Goal: Task Accomplishment & Management: Manage account settings

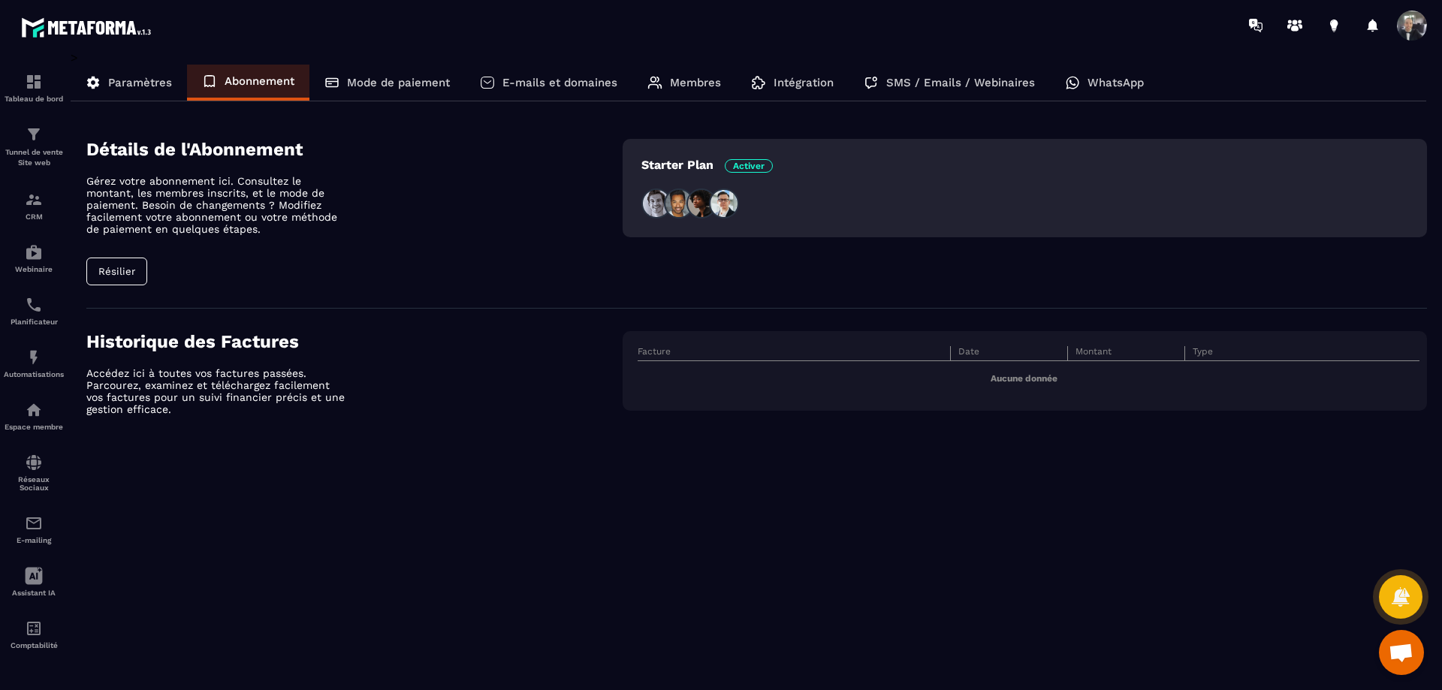
click at [395, 86] on p "Mode de paiement" at bounding box center [398, 83] width 103 height 14
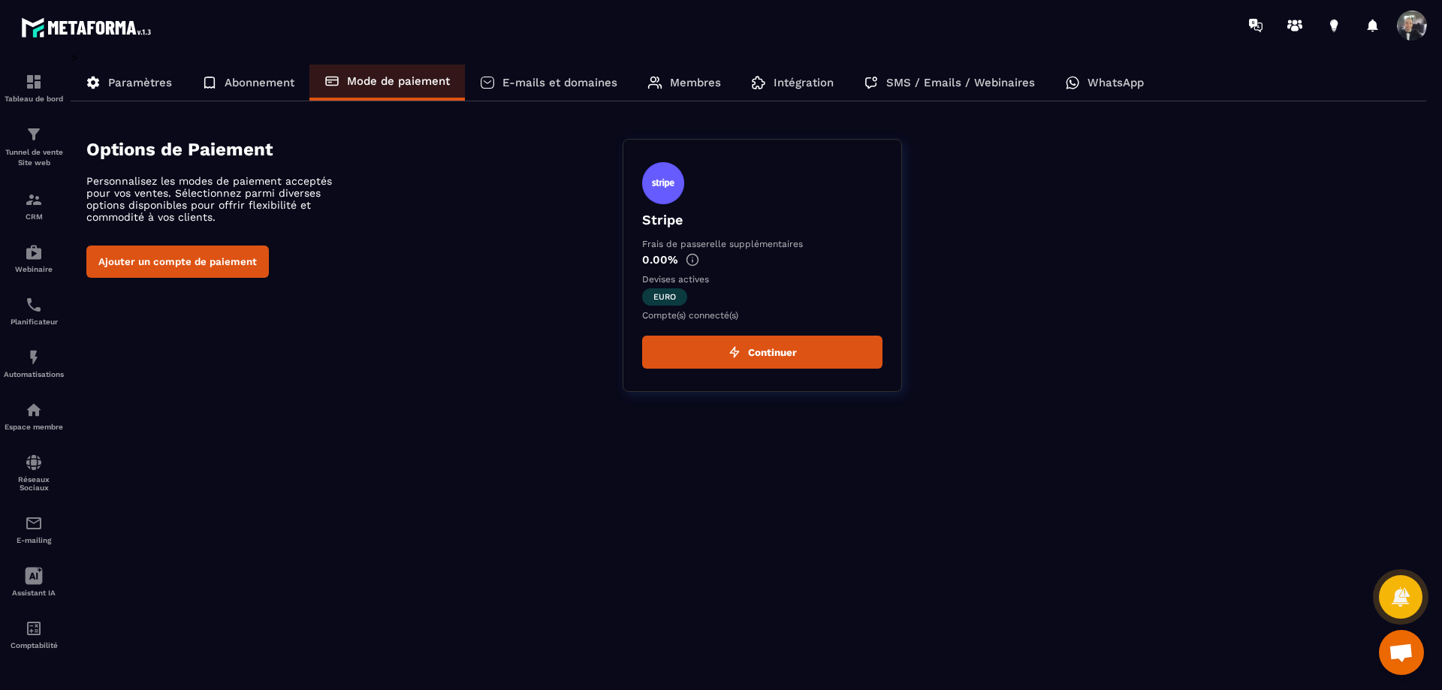
click at [768, 354] on button "Continuer" at bounding box center [762, 352] width 240 height 33
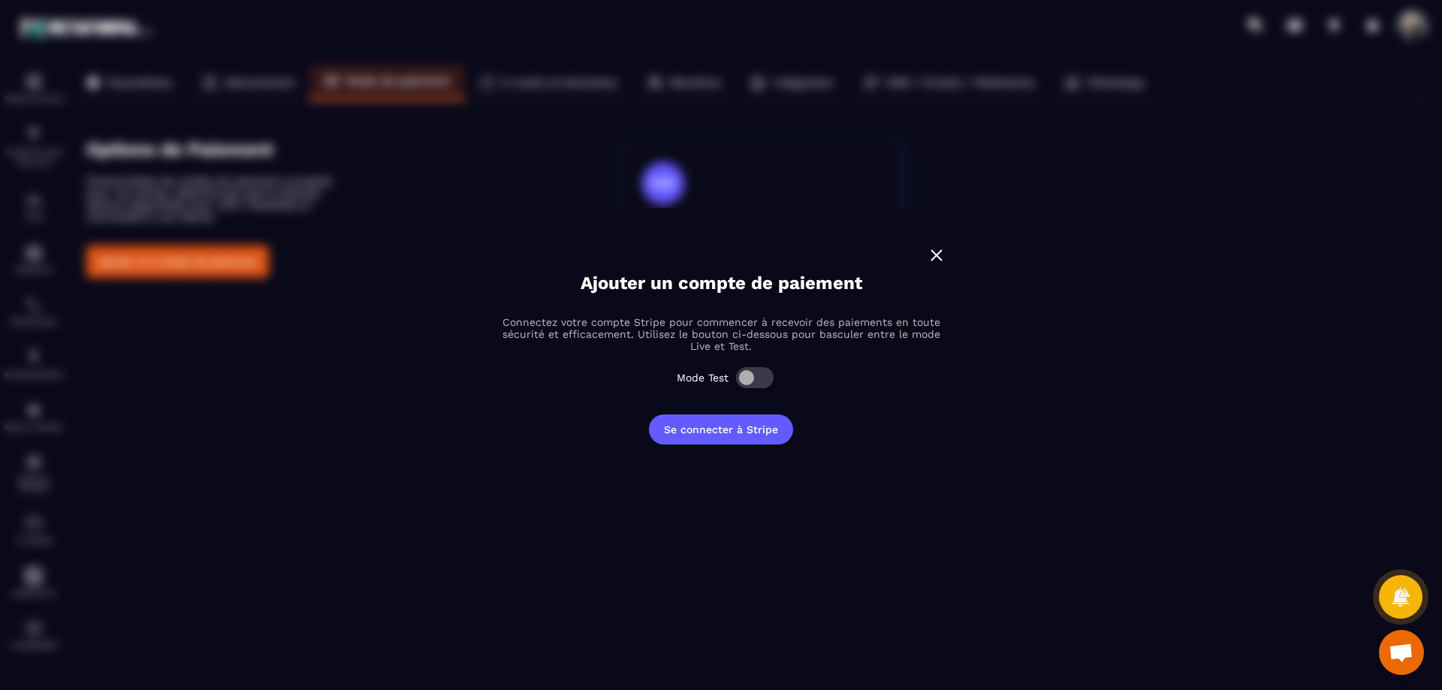
click at [756, 373] on span "Modal window" at bounding box center [755, 377] width 38 height 21
click at [755, 378] on span "Modal window" at bounding box center [755, 377] width 38 height 21
click at [753, 378] on span "Modal window" at bounding box center [755, 377] width 38 height 21
click at [751, 377] on span "Modal window" at bounding box center [755, 377] width 38 height 21
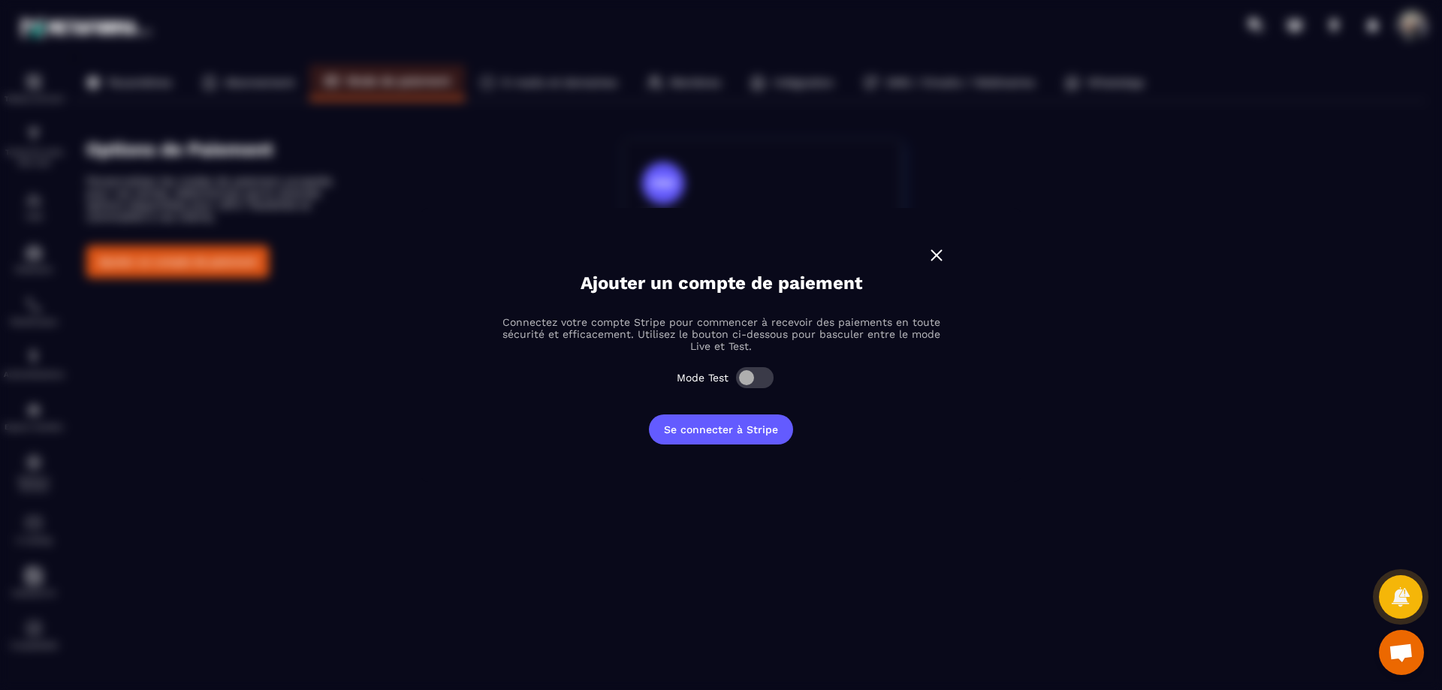
click at [938, 249] on img "Modal window" at bounding box center [937, 256] width 20 height 20
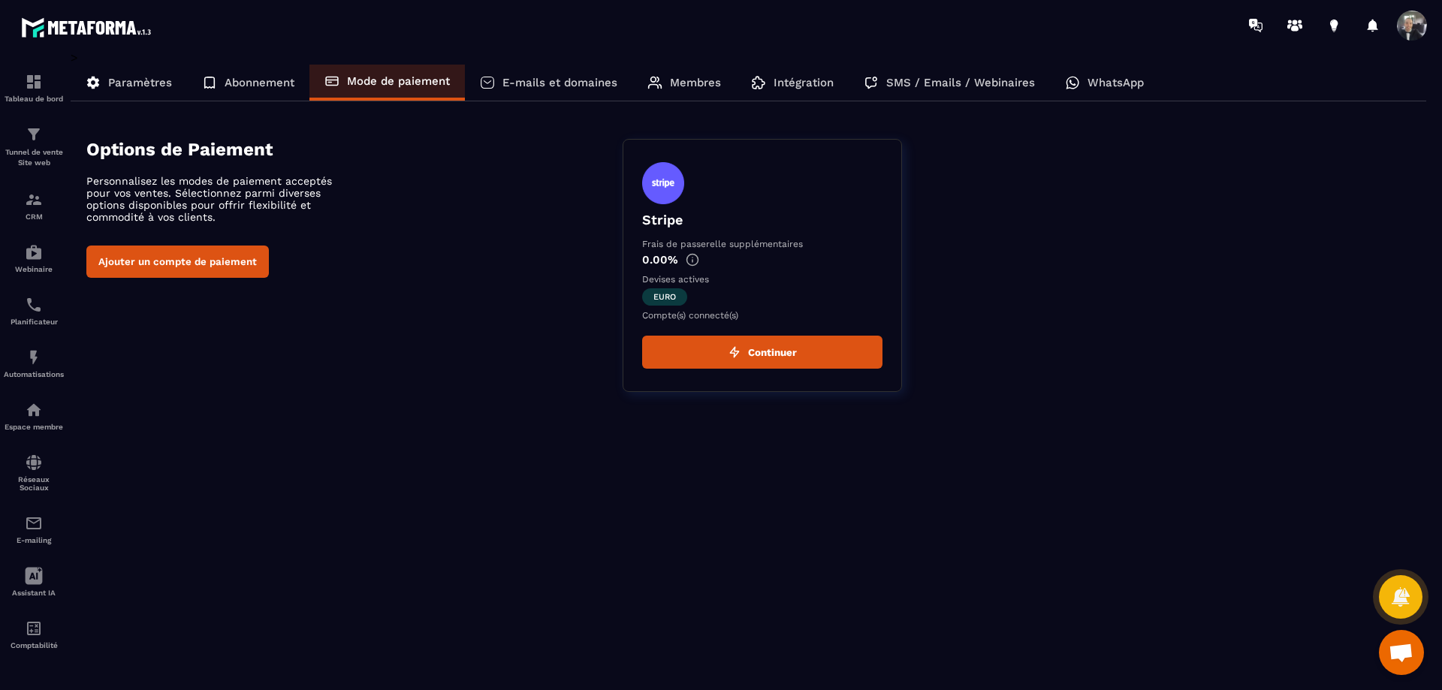
click at [451, 225] on div "Options de Paiement Personnalisez les modes de paiement acceptés pour vos vente…" at bounding box center [354, 208] width 536 height 139
click at [526, 81] on p "E-mails et domaines" at bounding box center [559, 83] width 115 height 14
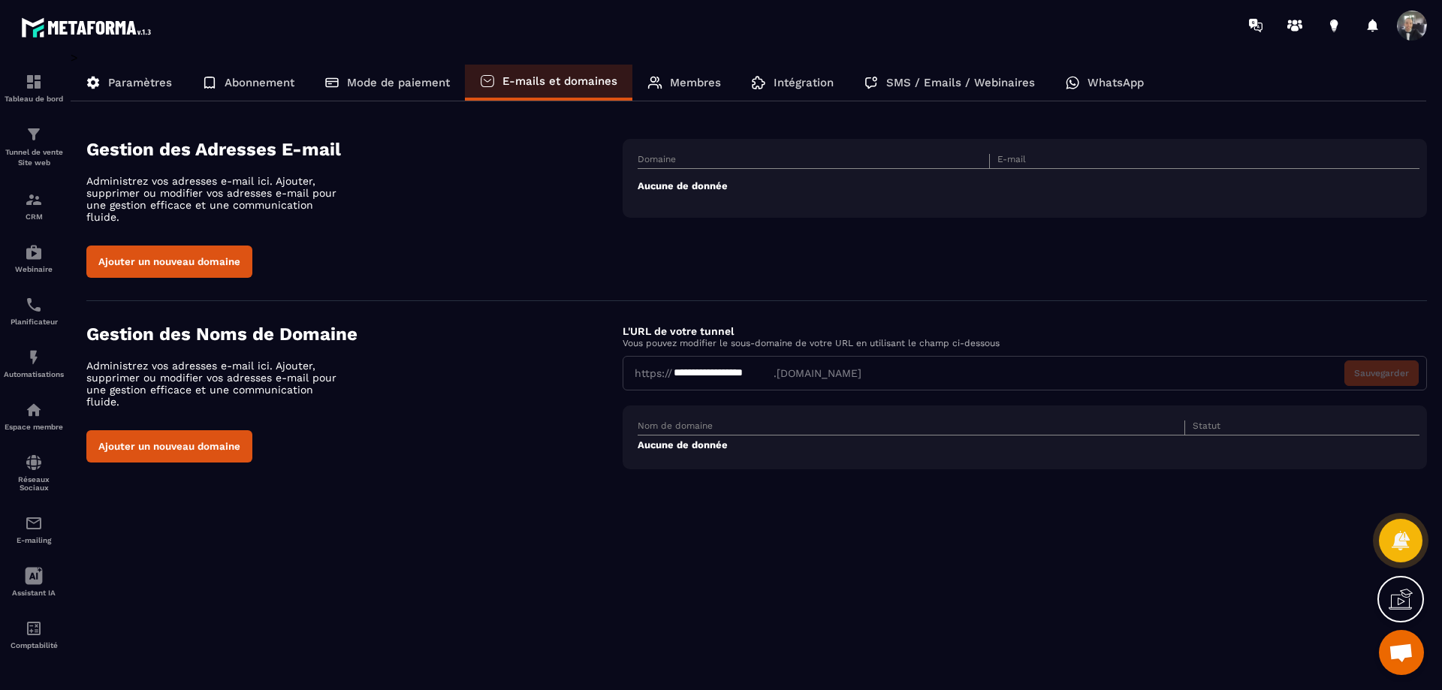
click at [394, 77] on p "Mode de paiement" at bounding box center [398, 83] width 103 height 14
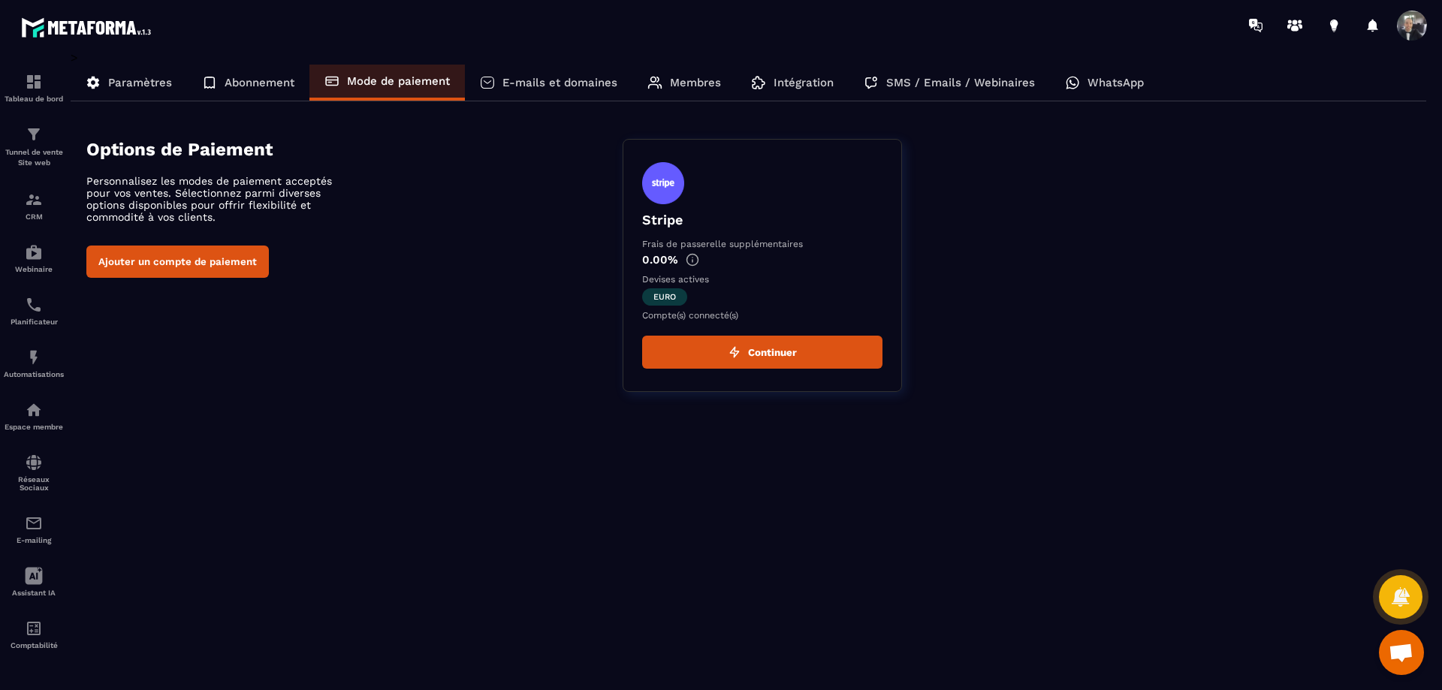
click at [1400, 645] on span "Ouvrir le chat" at bounding box center [1401, 654] width 25 height 21
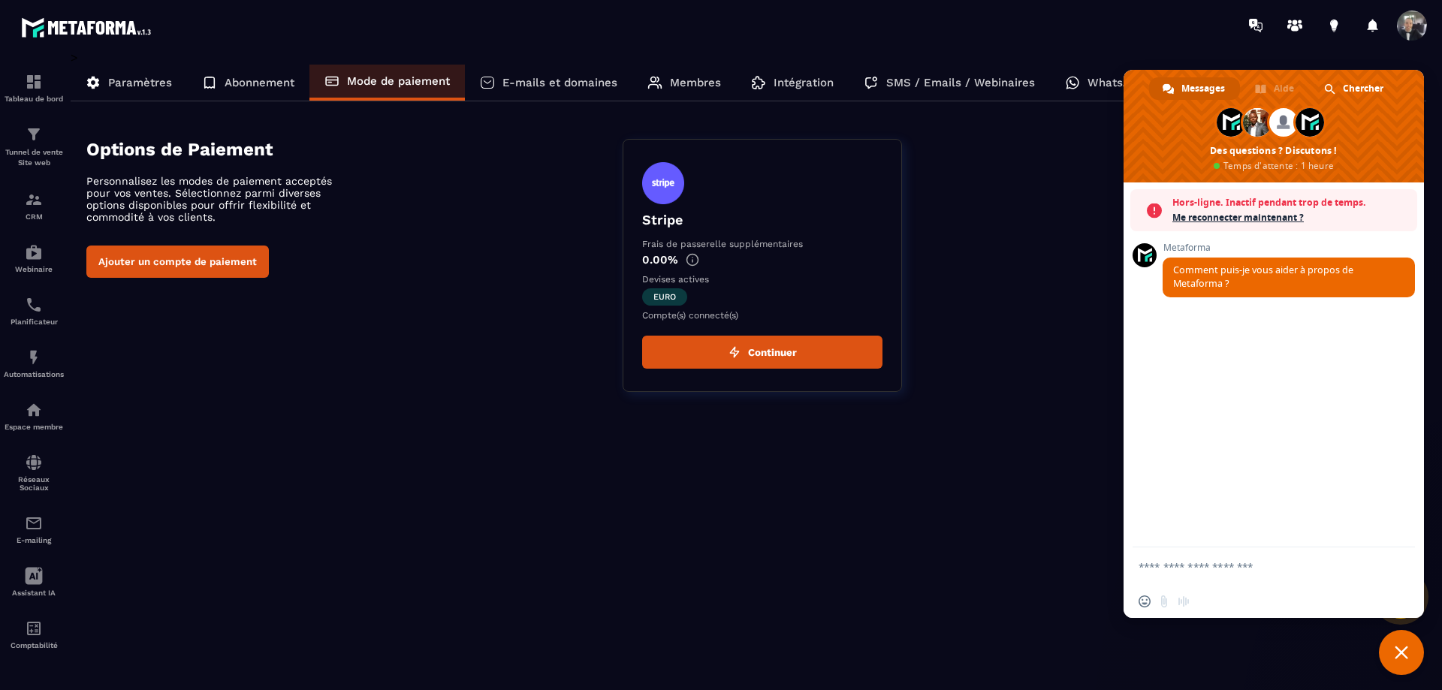
click at [1234, 213] on span "Me reconnecter maintenant ?" at bounding box center [1290, 217] width 237 height 15
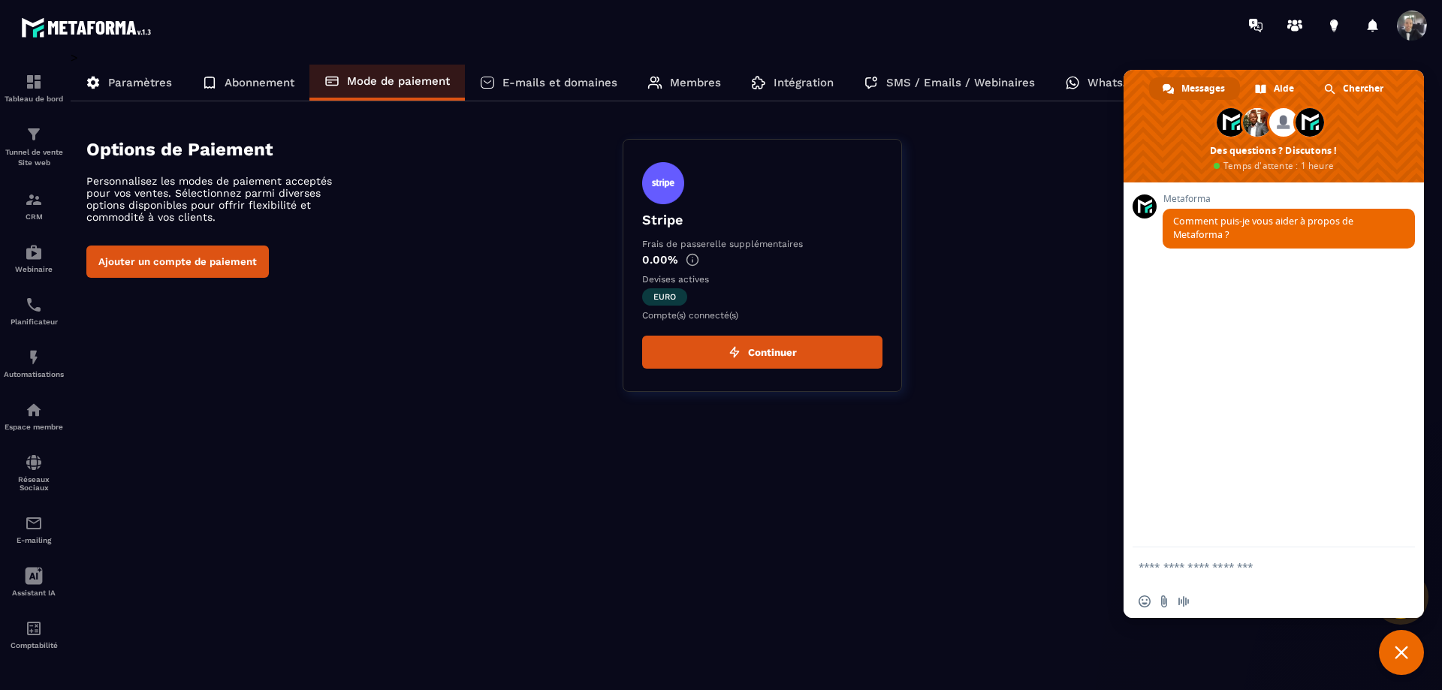
click at [1039, 332] on div "Stripe Frais de passerelle supplémentaires 0.00% Devises actives euro Compte(s)…" at bounding box center [1025, 265] width 804 height 253
click at [1407, 647] on span "Fermer le chat" at bounding box center [1402, 653] width 14 height 14
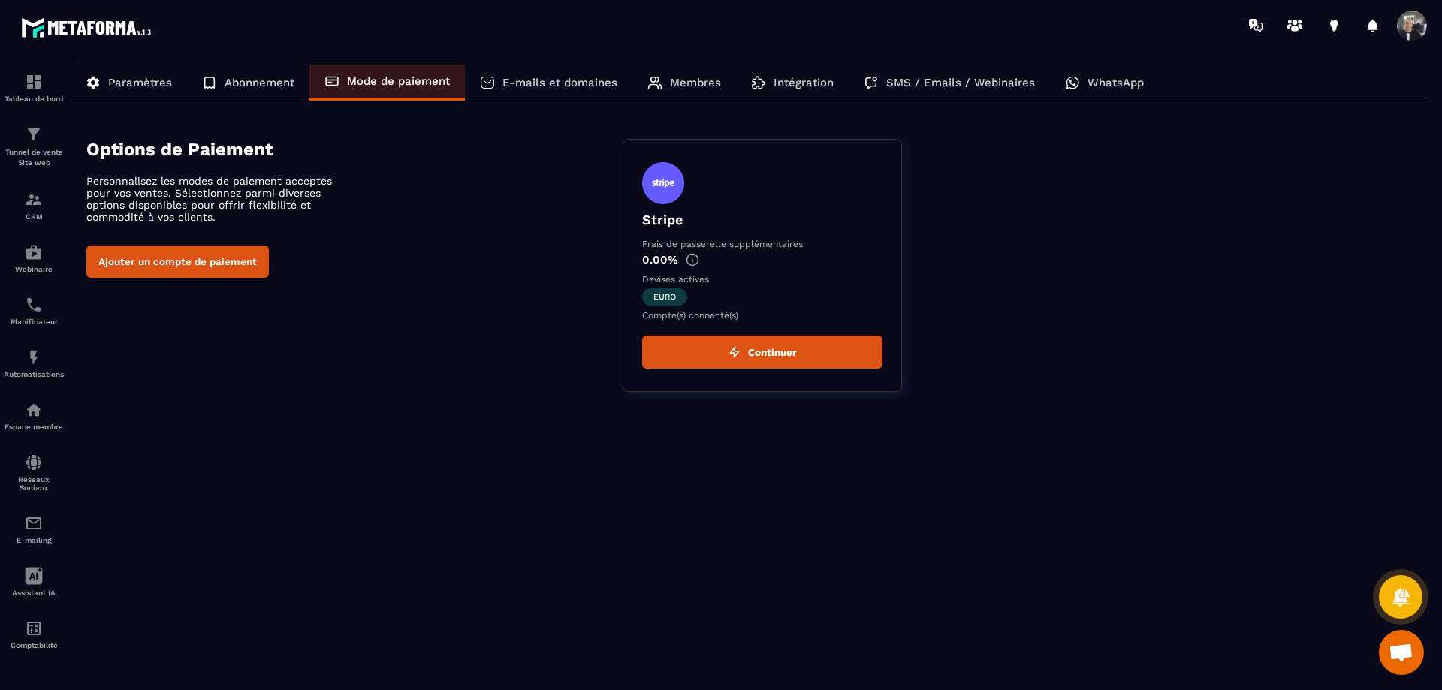
click at [1401, 611] on div at bounding box center [1401, 597] width 44 height 44
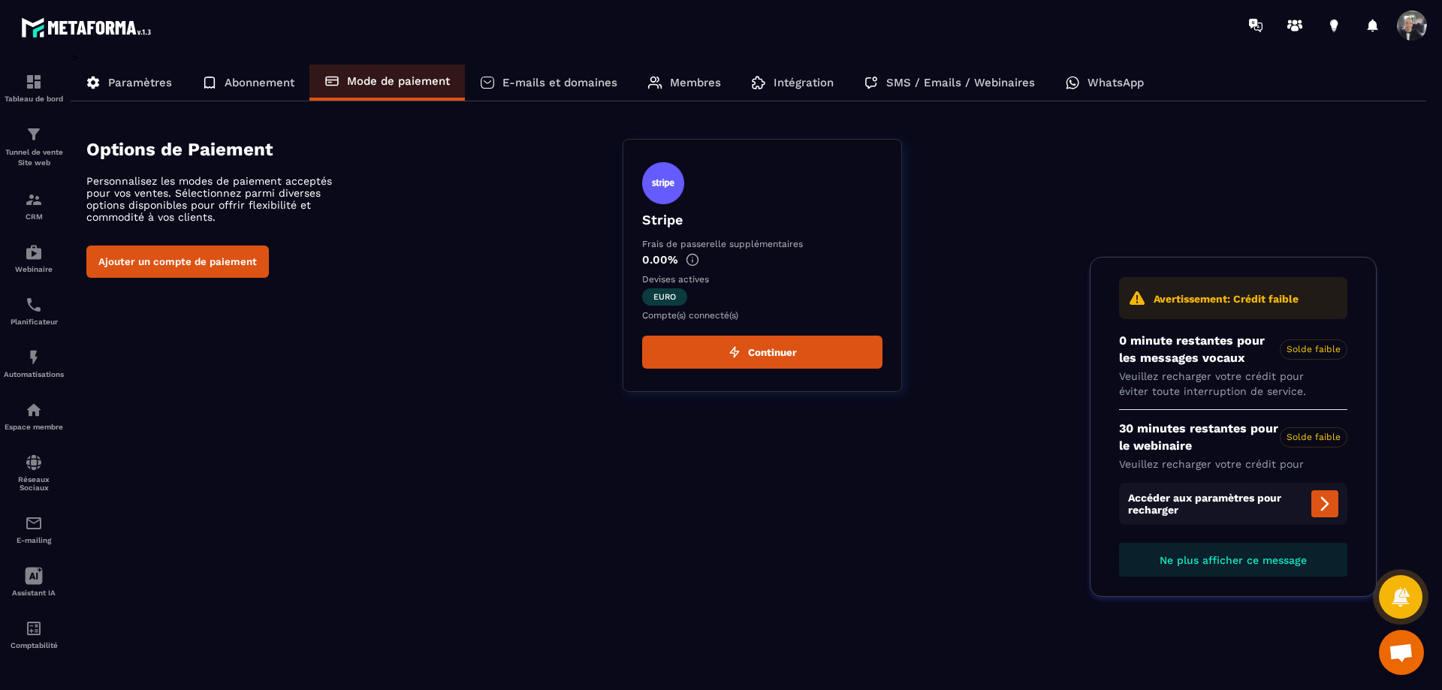
click at [1050, 394] on section "Options de Paiement Personnalisez les modes de paiement acceptés pour vos vente…" at bounding box center [756, 265] width 1341 height 298
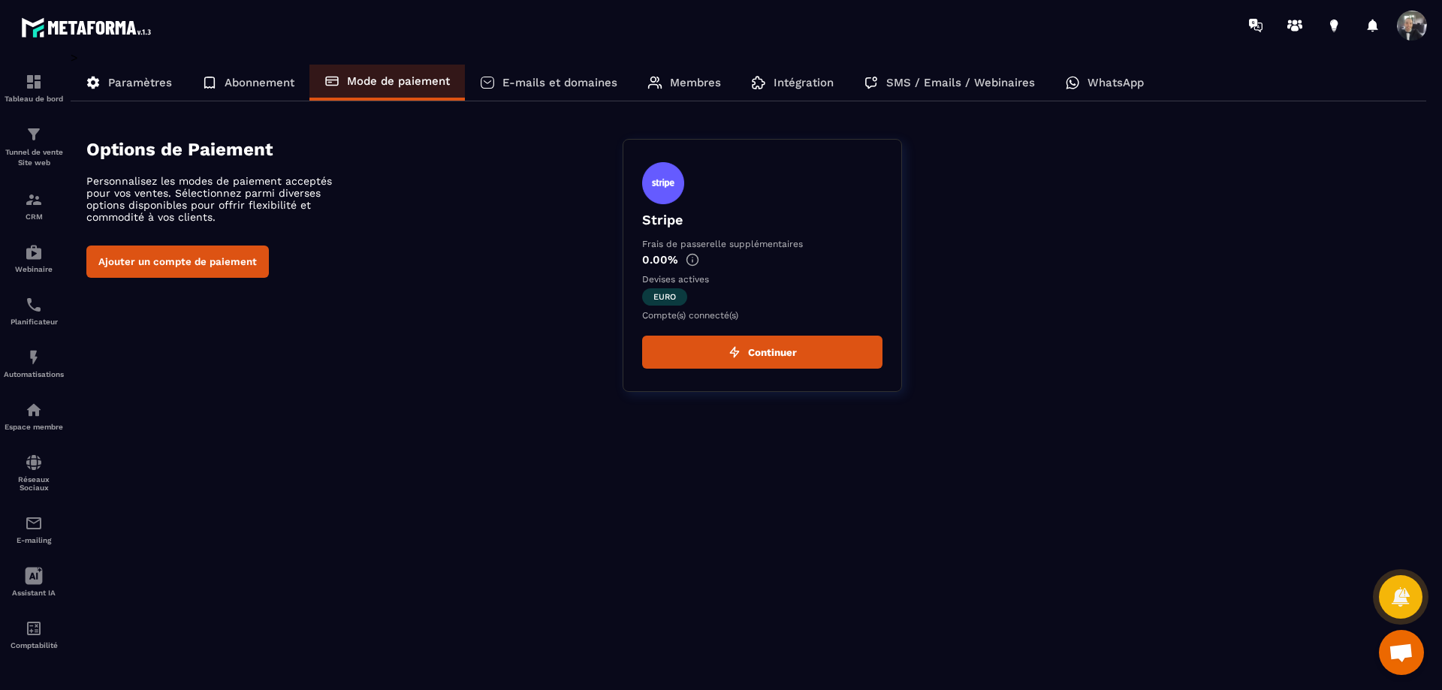
click at [581, 88] on p "E-mails et domaines" at bounding box center [559, 83] width 115 height 14
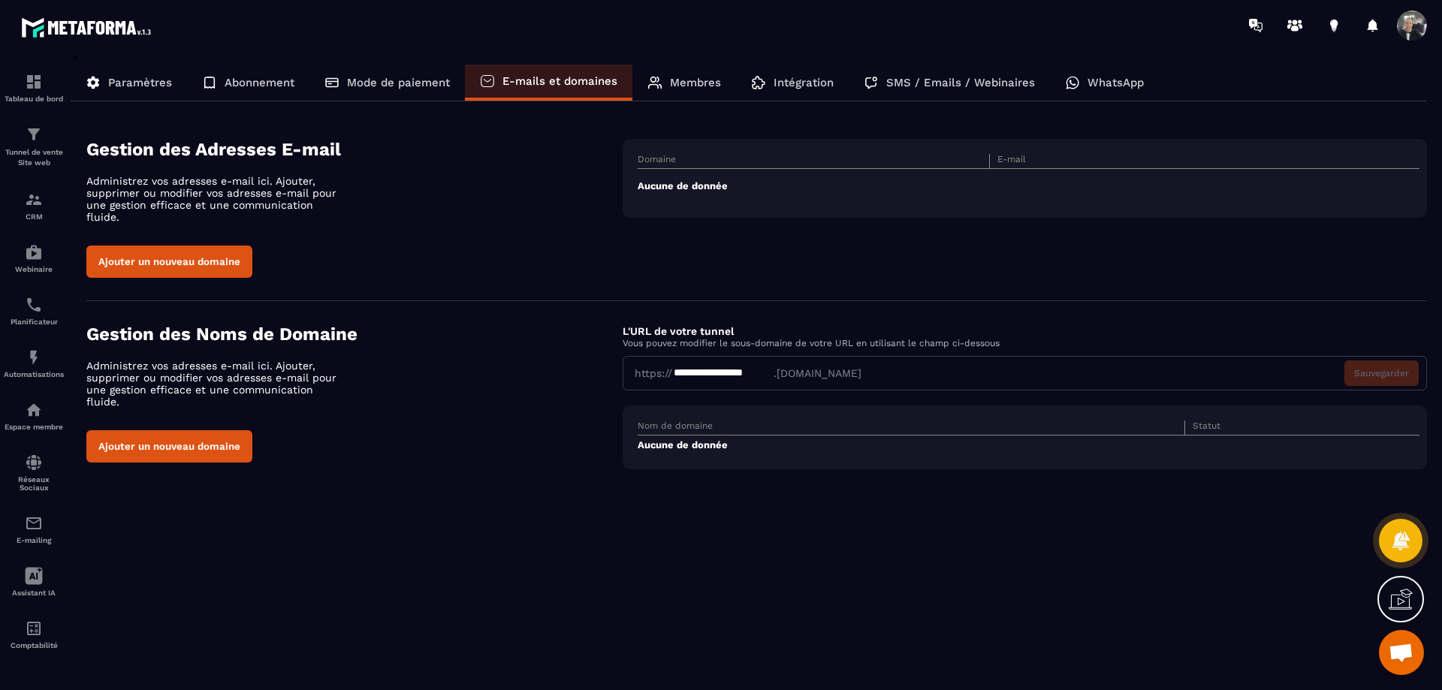
click at [1406, 590] on icon at bounding box center [1401, 599] width 24 height 24
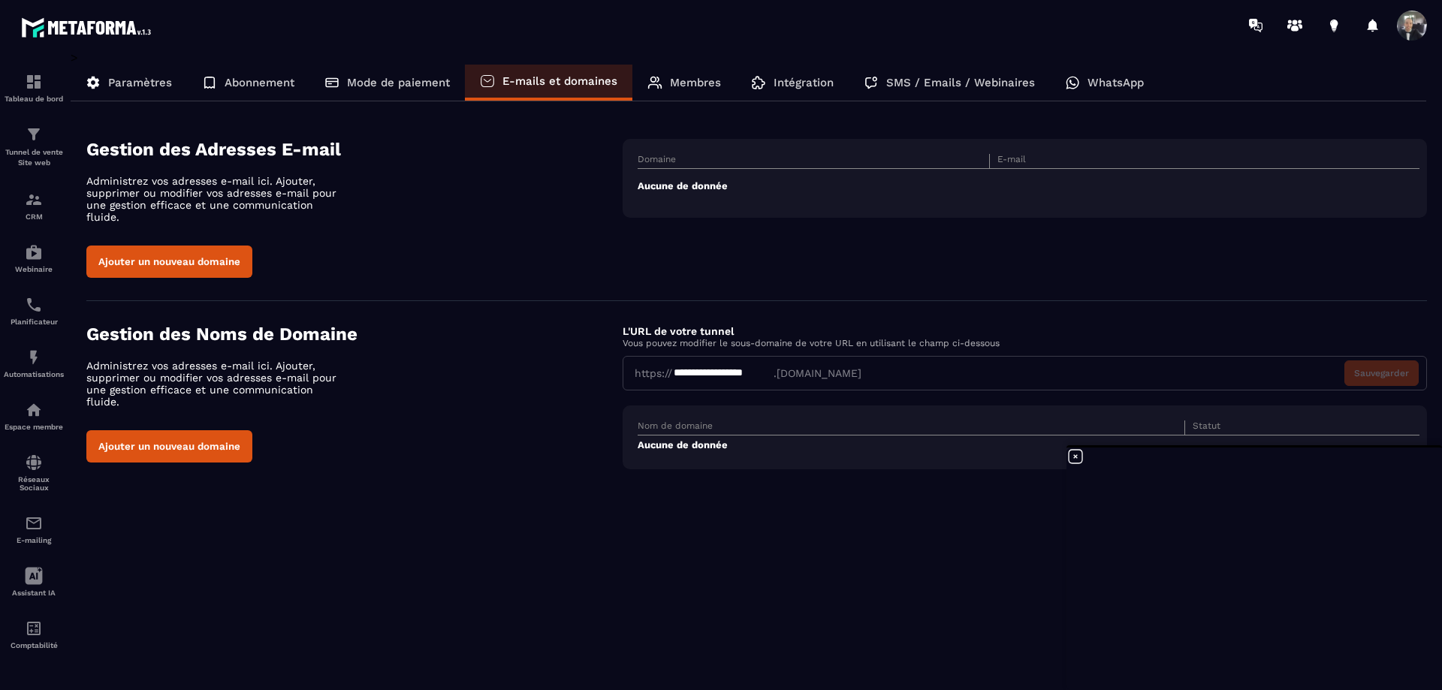
click at [1075, 456] on icon at bounding box center [1076, 457] width 14 height 14
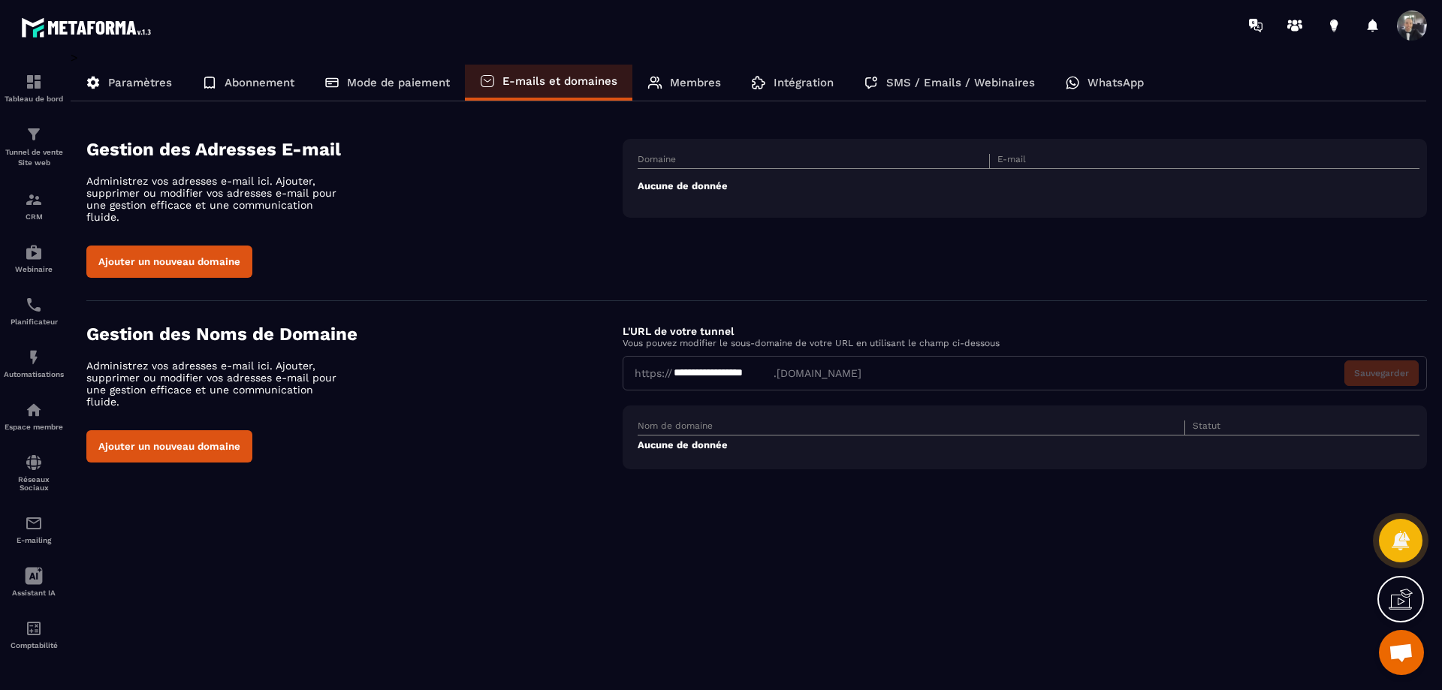
click at [997, 522] on div "**********" at bounding box center [749, 359] width 1356 height 619
click at [928, 575] on div "**********" at bounding box center [749, 359] width 1356 height 619
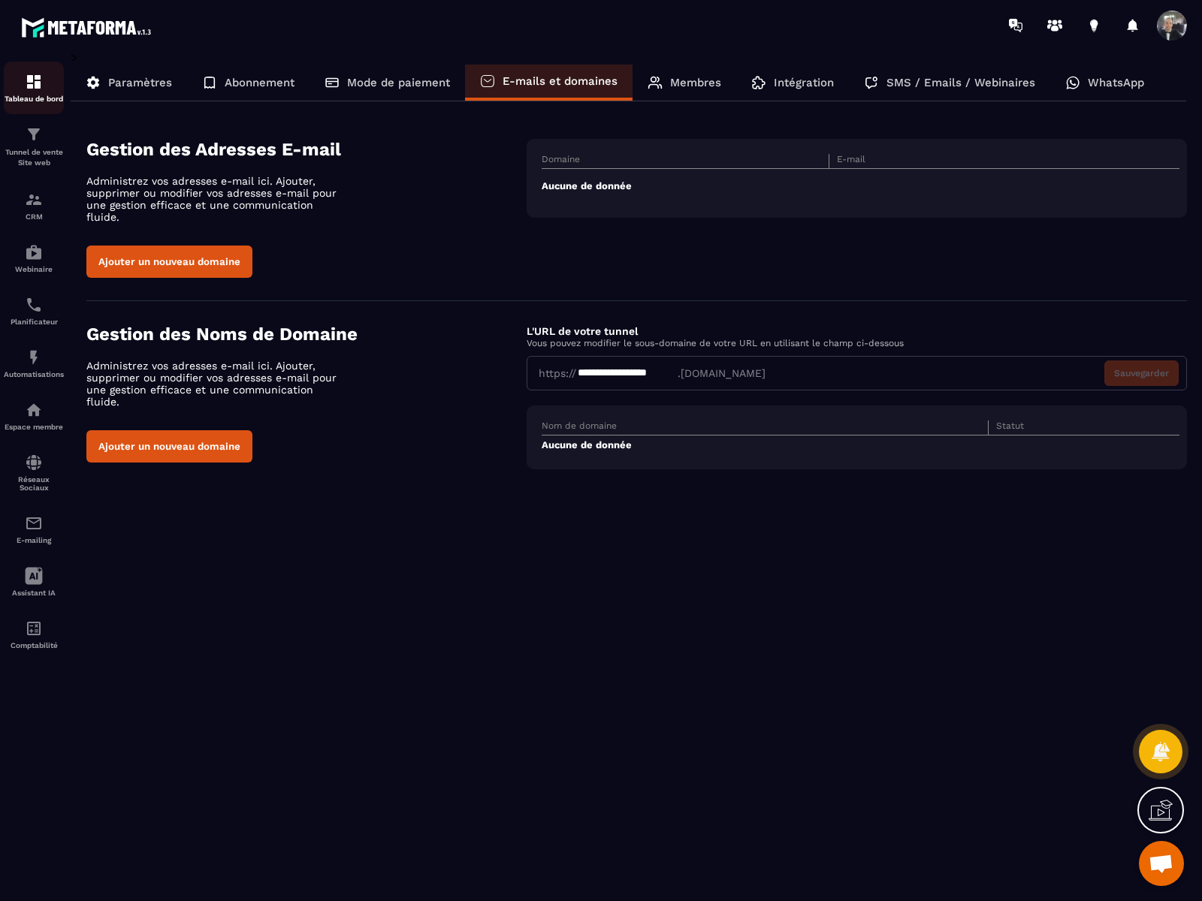
click at [29, 86] on img at bounding box center [34, 82] width 18 height 18
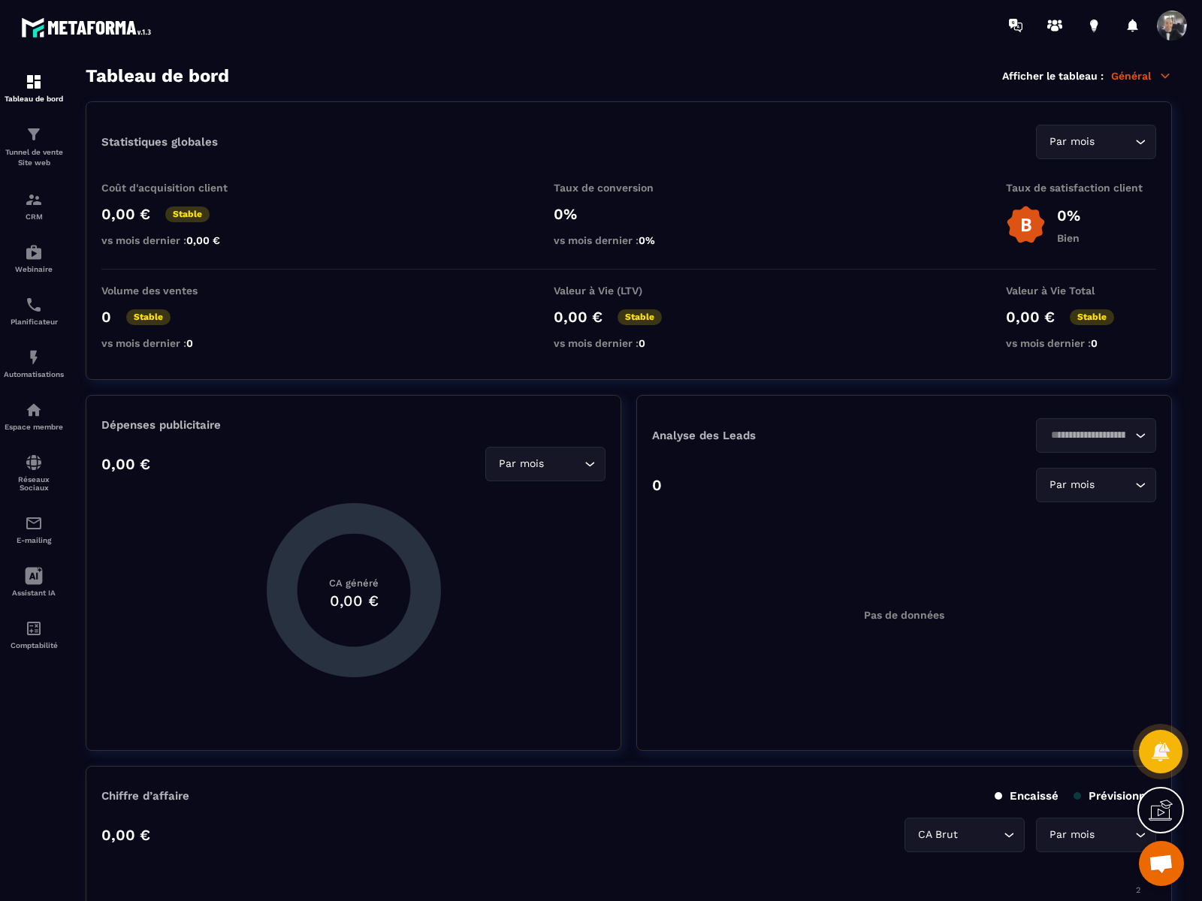
drag, startPoint x: 1103, startPoint y: 123, endPoint x: 1103, endPoint y: 133, distance: 9.8
click at [1103, 133] on div "Statistiques globales Par mois Loading... Coût d'acquisition client 0,00 € Stab…" at bounding box center [629, 240] width 1086 height 279
click at [1103, 139] on input "Search for option" at bounding box center [1114, 142] width 34 height 17
click at [1103, 139] on input "Search for option" at bounding box center [1088, 142] width 86 height 17
click at [1131, 77] on p "Général" at bounding box center [1141, 76] width 61 height 14
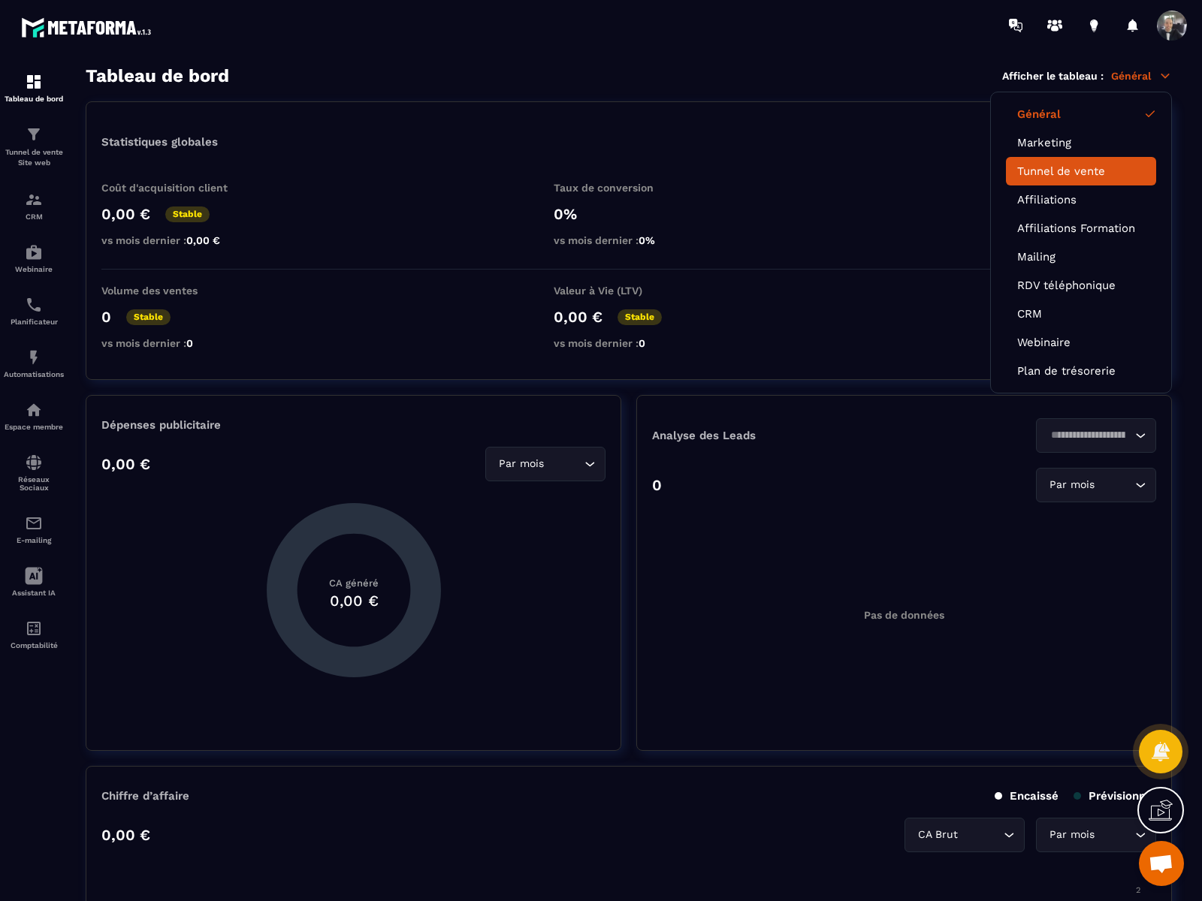
click at [1067, 164] on link "Tunnel de vente" at bounding box center [1081, 171] width 128 height 14
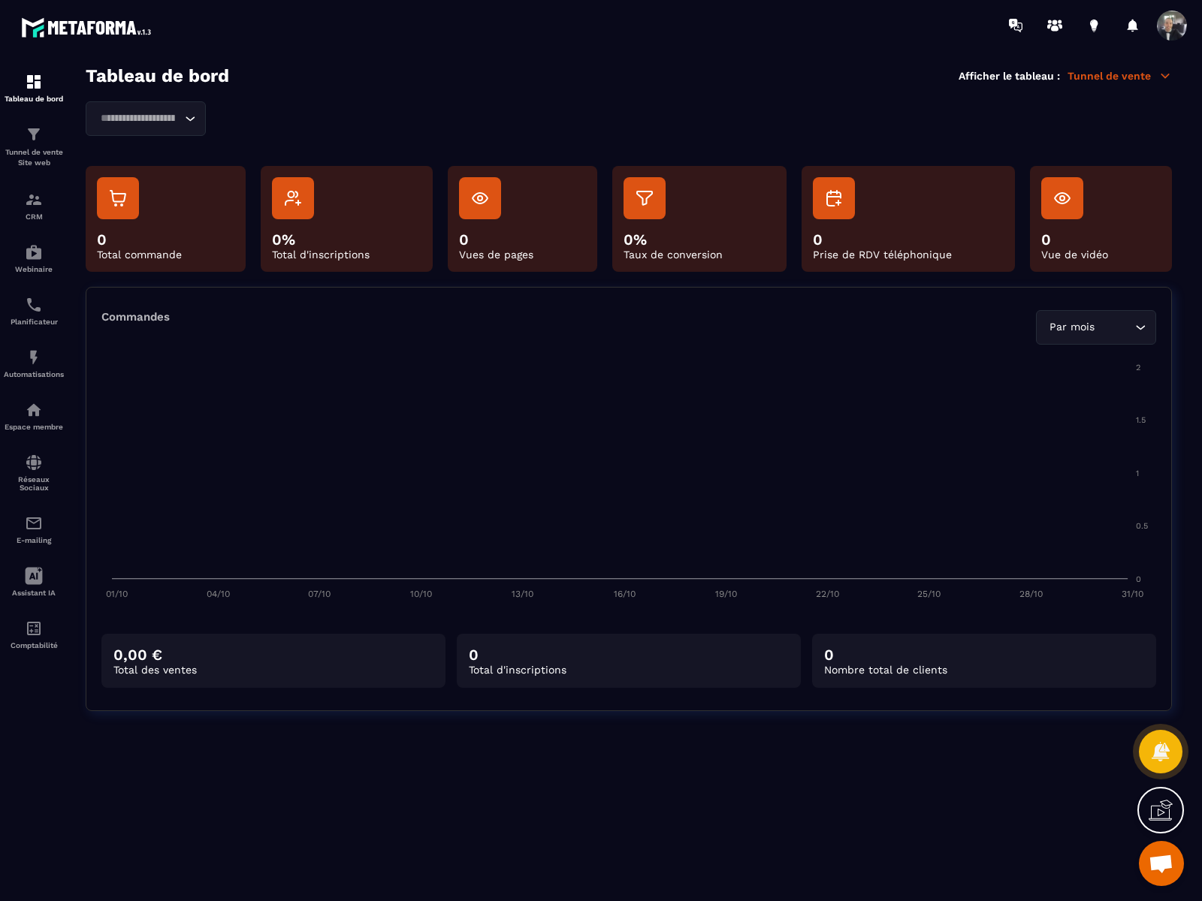
click at [1116, 74] on p "Tunnel de vente" at bounding box center [1119, 76] width 104 height 14
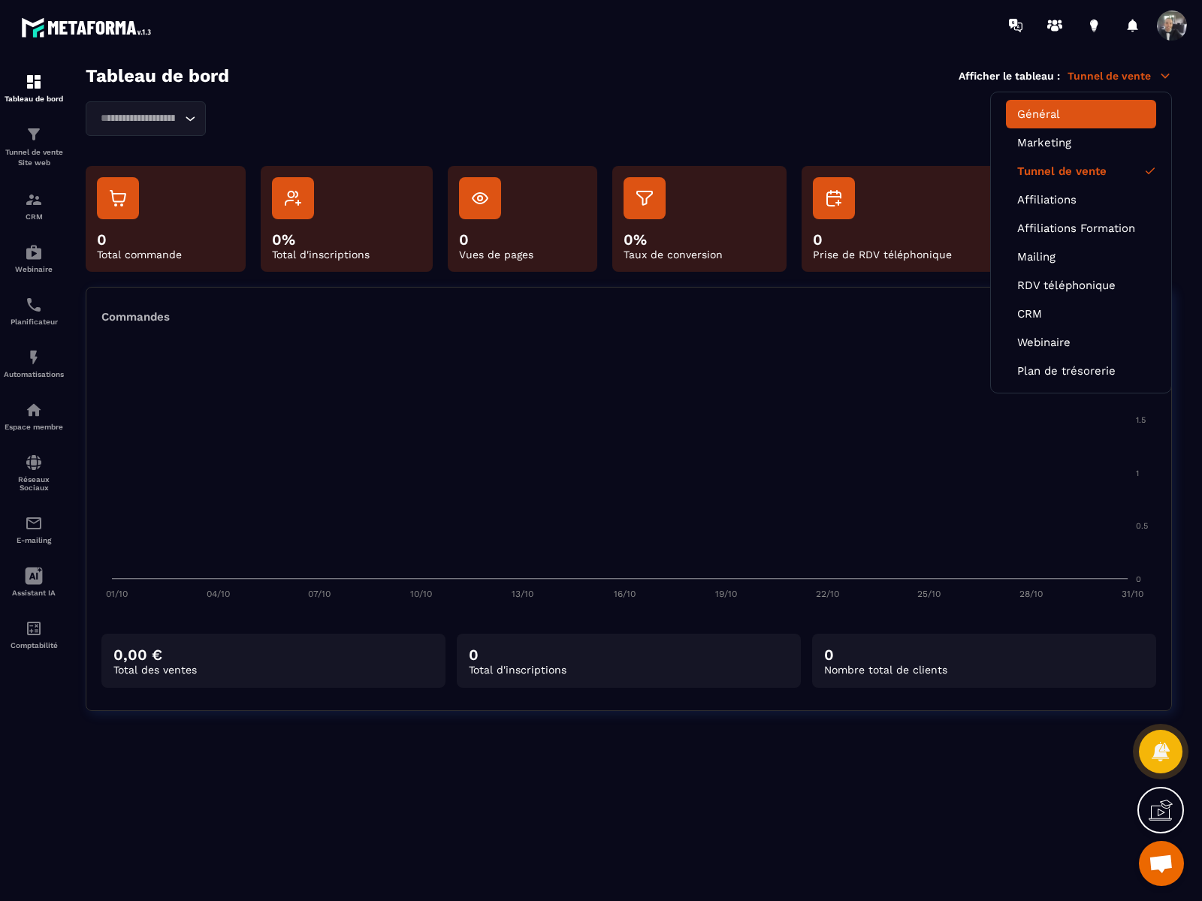
click at [1067, 122] on li "Général" at bounding box center [1081, 114] width 150 height 29
click at [1033, 114] on link "Général" at bounding box center [1081, 114] width 128 height 14
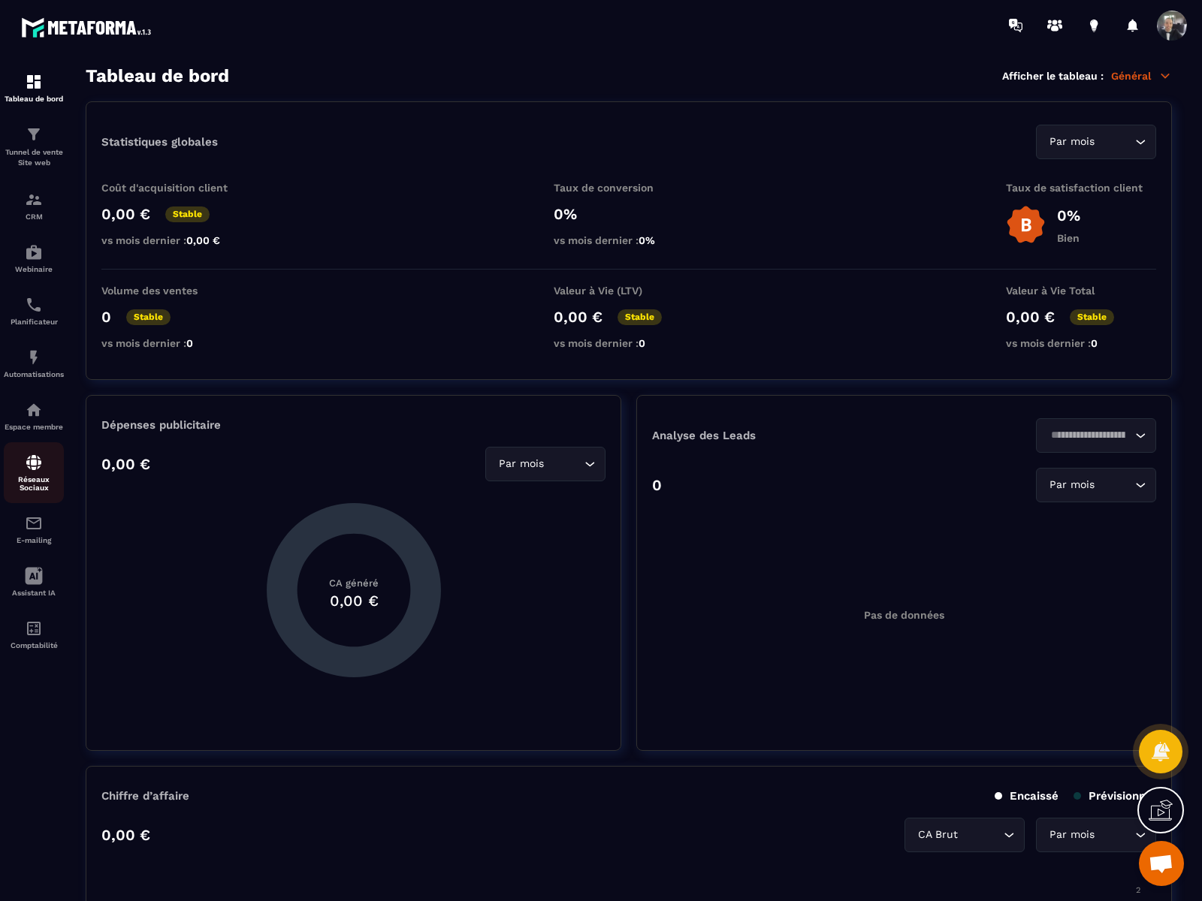
click at [35, 454] on img at bounding box center [34, 463] width 18 height 18
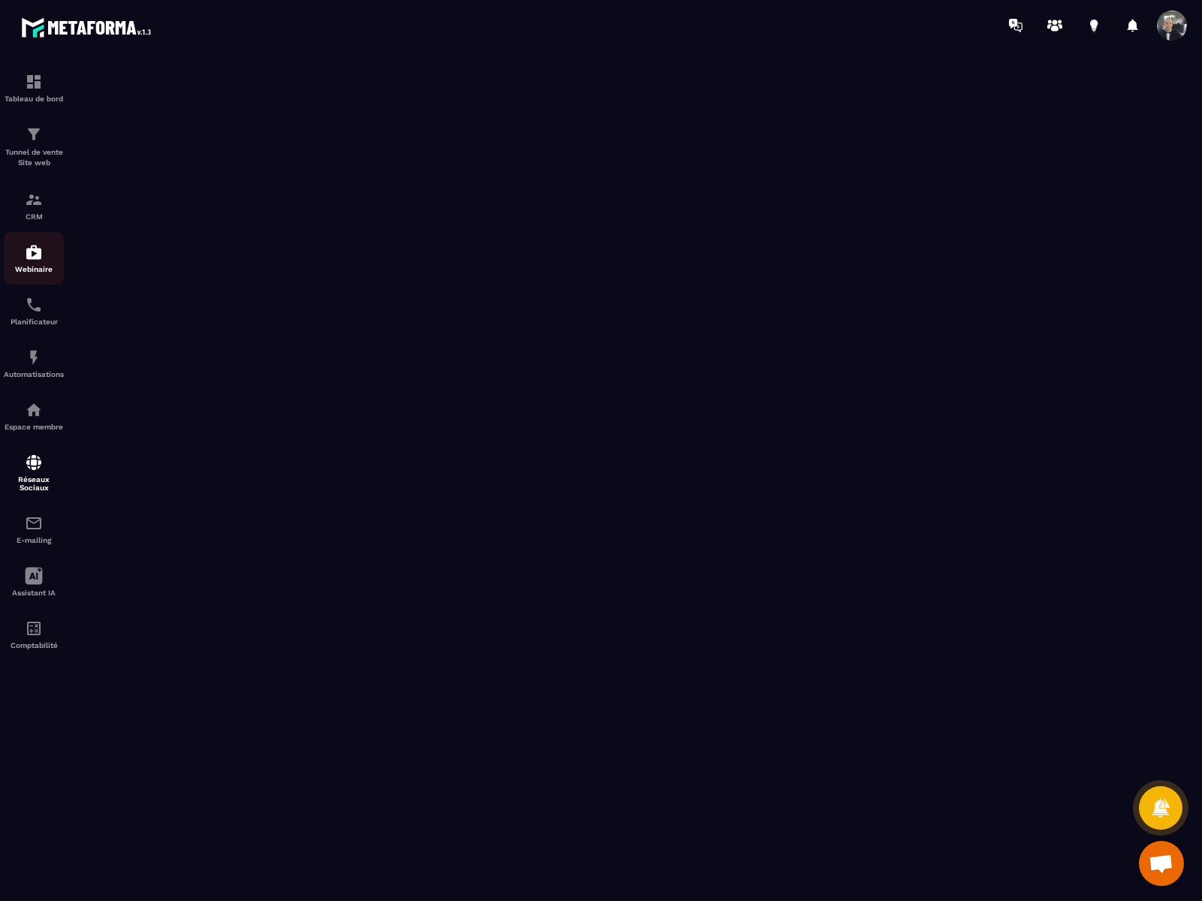
click at [31, 275] on link "Webinaire" at bounding box center [34, 258] width 60 height 53
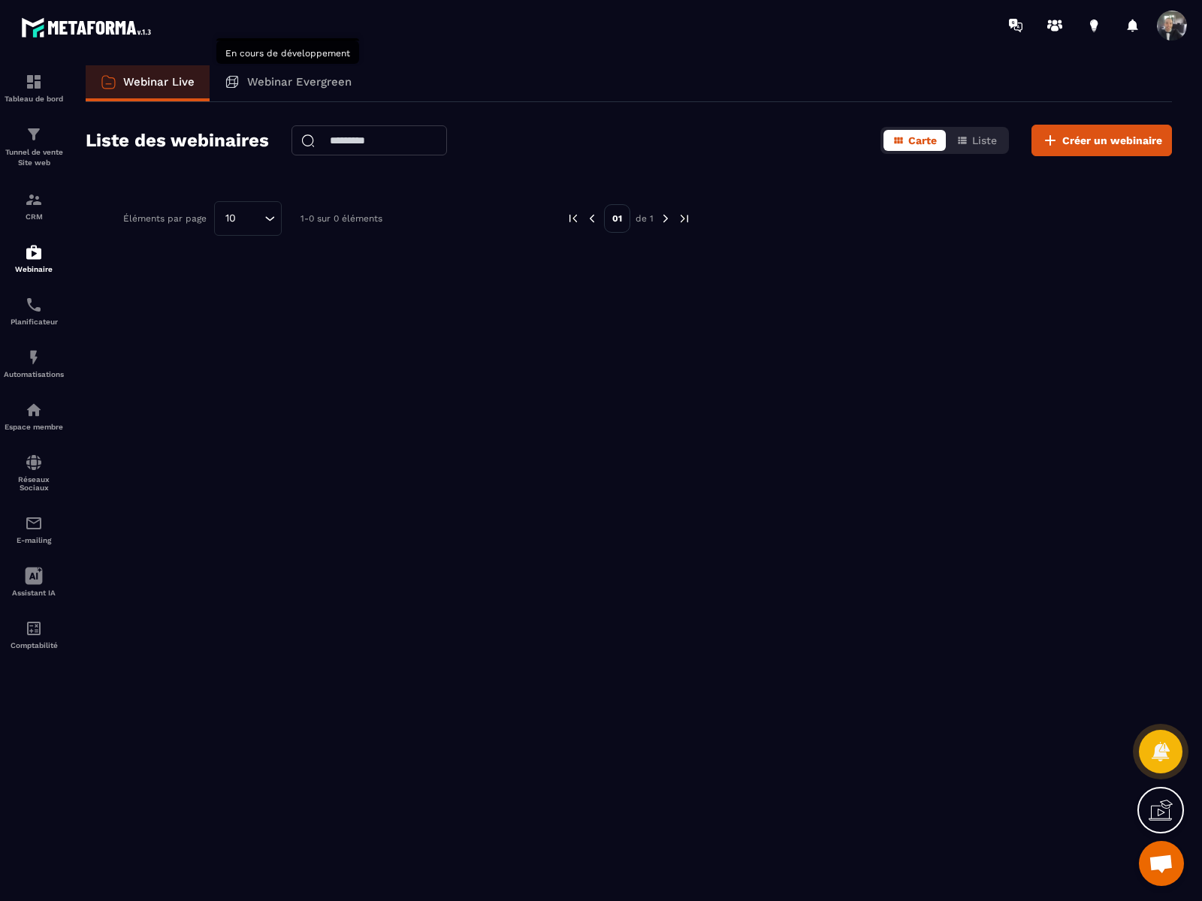
click at [288, 71] on div "Webinar Evergreen" at bounding box center [288, 83] width 157 height 36
click at [260, 79] on p "Webinar Evergreen" at bounding box center [299, 82] width 104 height 14
click at [279, 80] on p "Webinar Evergreen" at bounding box center [299, 82] width 104 height 14
click at [190, 84] on p "Webinar Live" at bounding box center [158, 82] width 71 height 14
click at [23, 146] on div "Tunnel de vente Site web" at bounding box center [34, 146] width 60 height 43
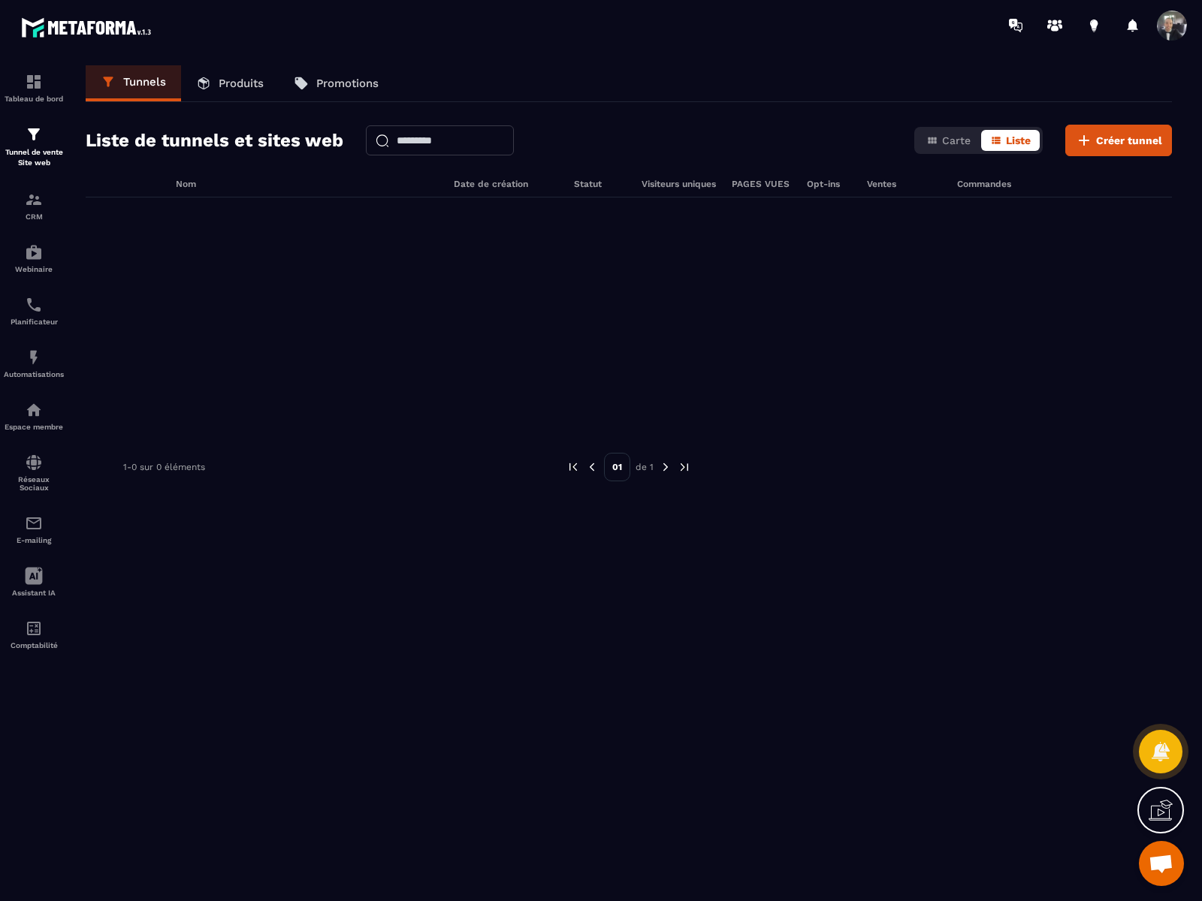
click at [333, 86] on p "Promotions" at bounding box center [347, 84] width 62 height 14
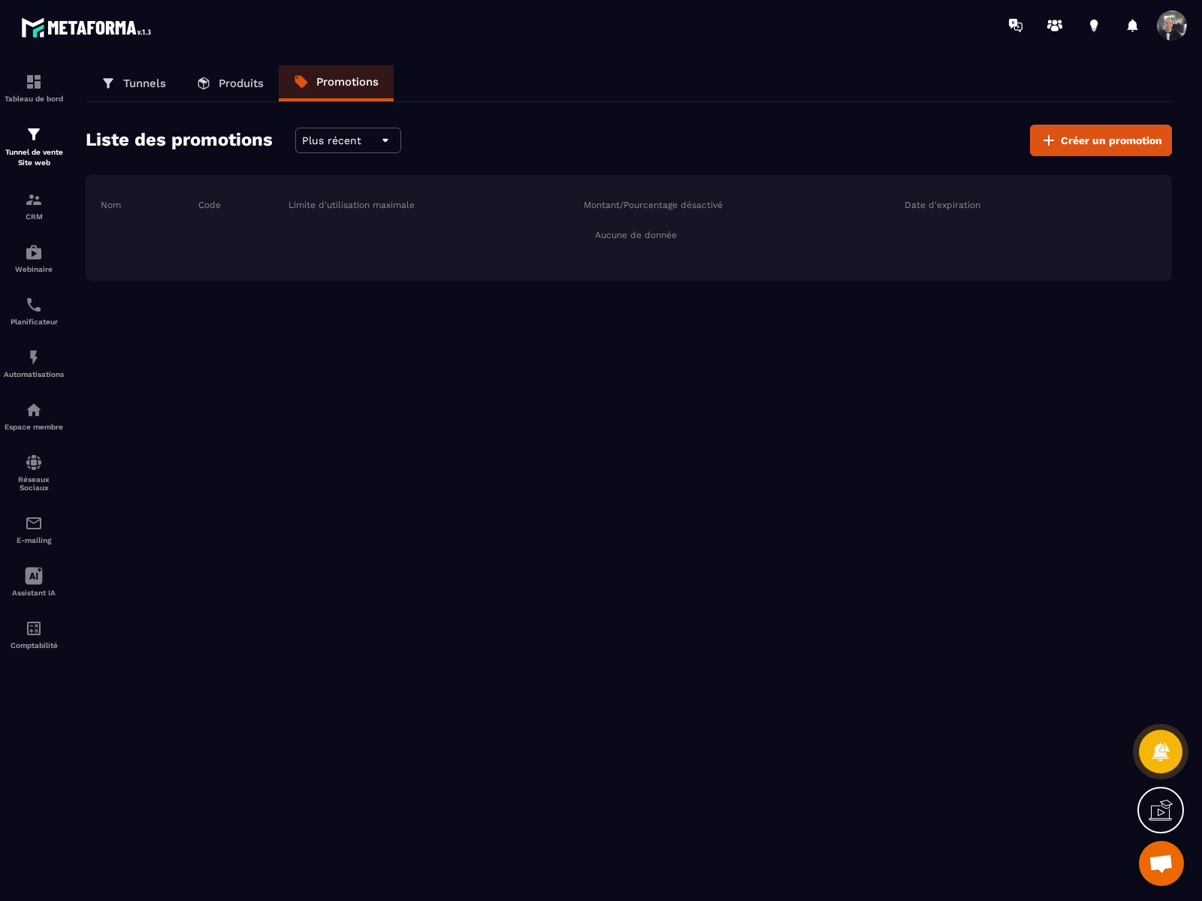
click at [226, 82] on p "Produits" at bounding box center [241, 84] width 45 height 14
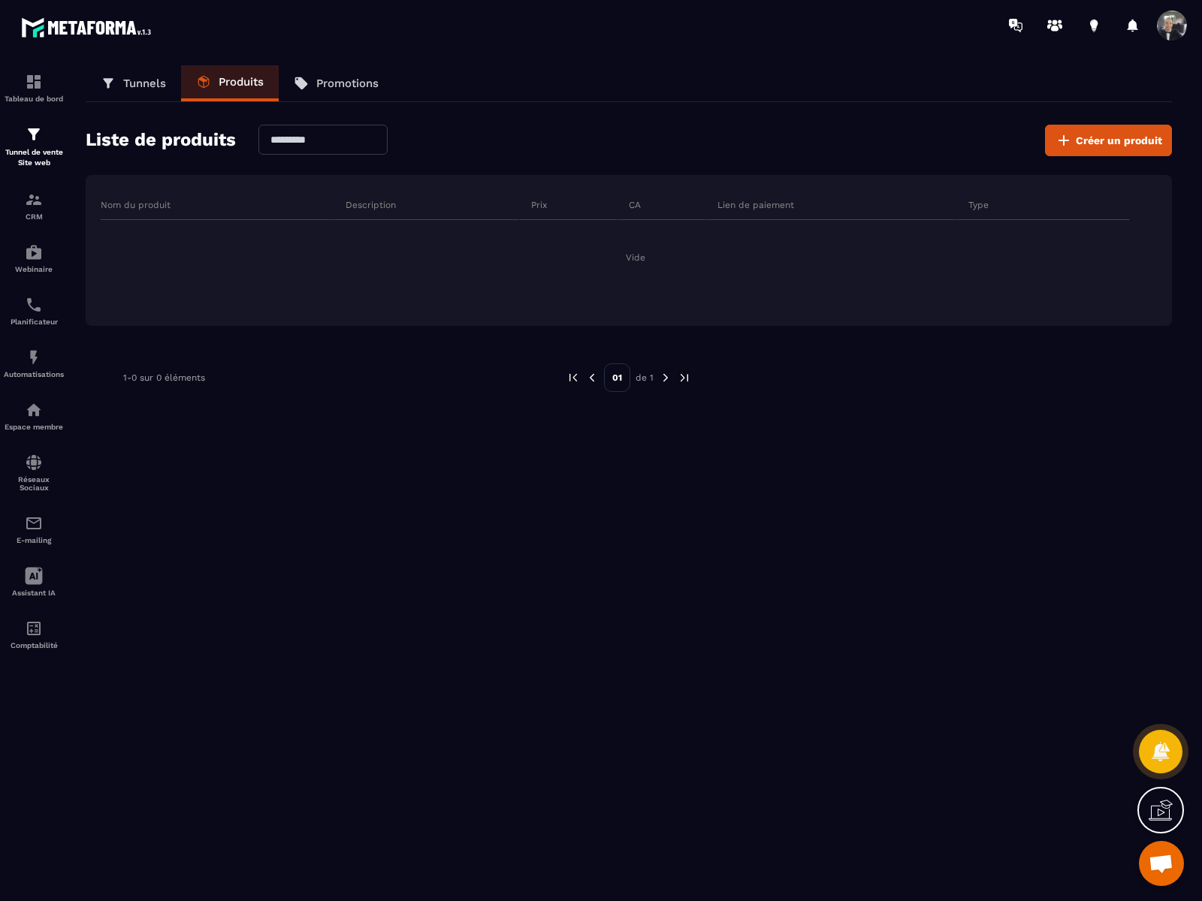
click at [139, 77] on p "Tunnels" at bounding box center [144, 84] width 43 height 14
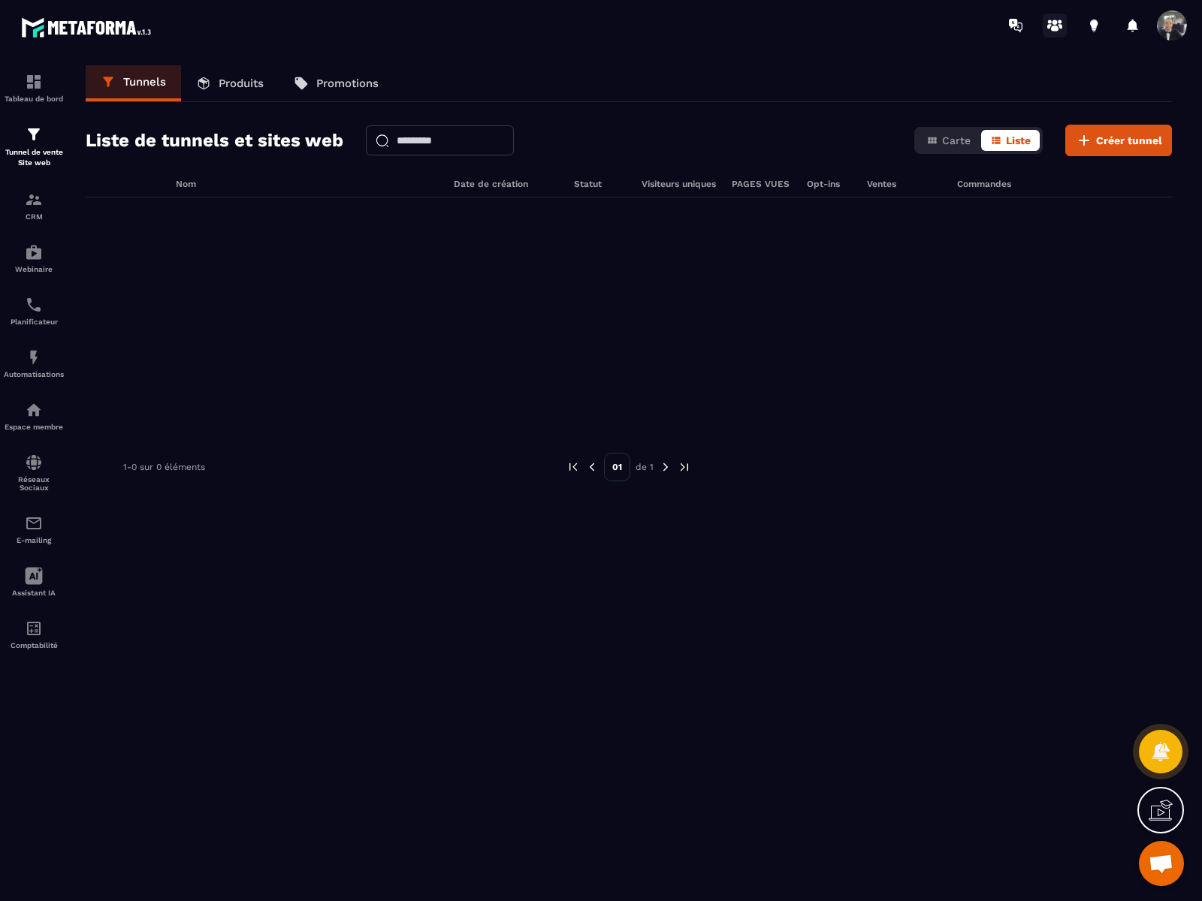
click at [1054, 27] on icon at bounding box center [1055, 29] width 8 height 6
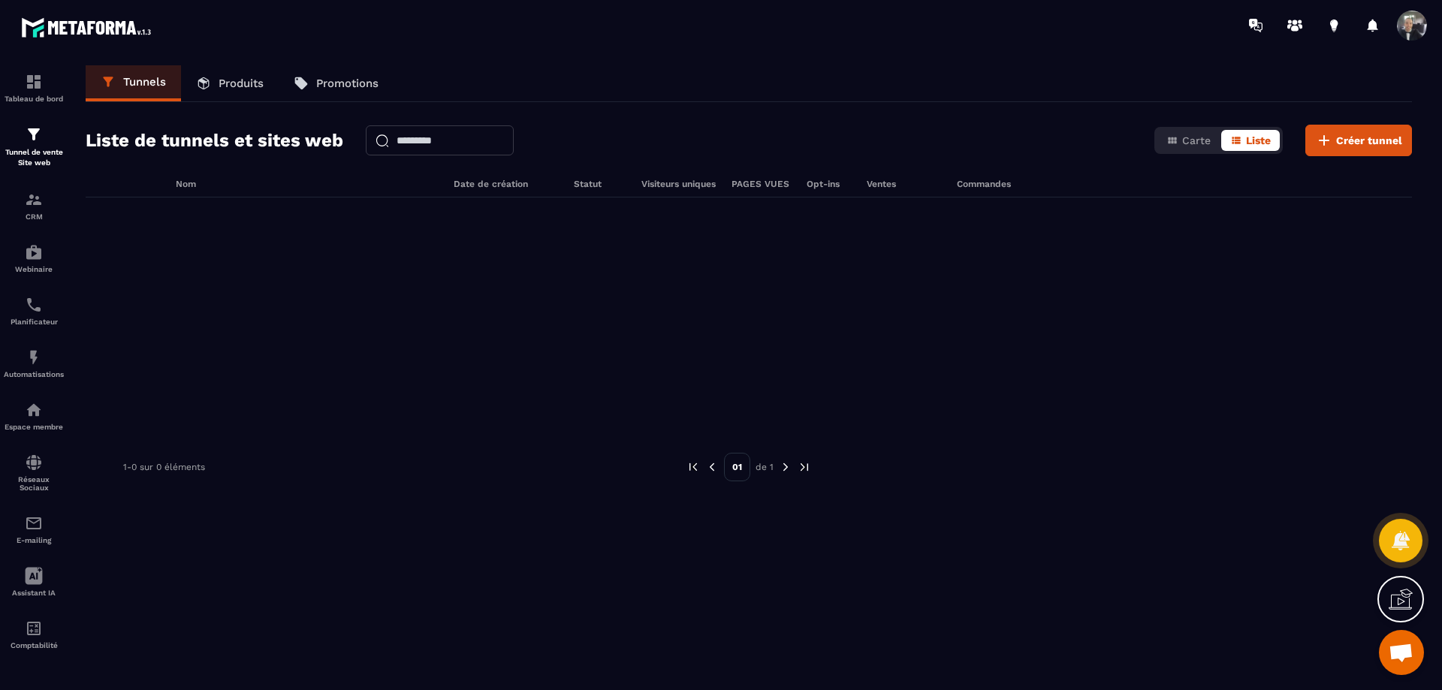
click at [1413, 26] on span at bounding box center [1412, 26] width 30 height 30
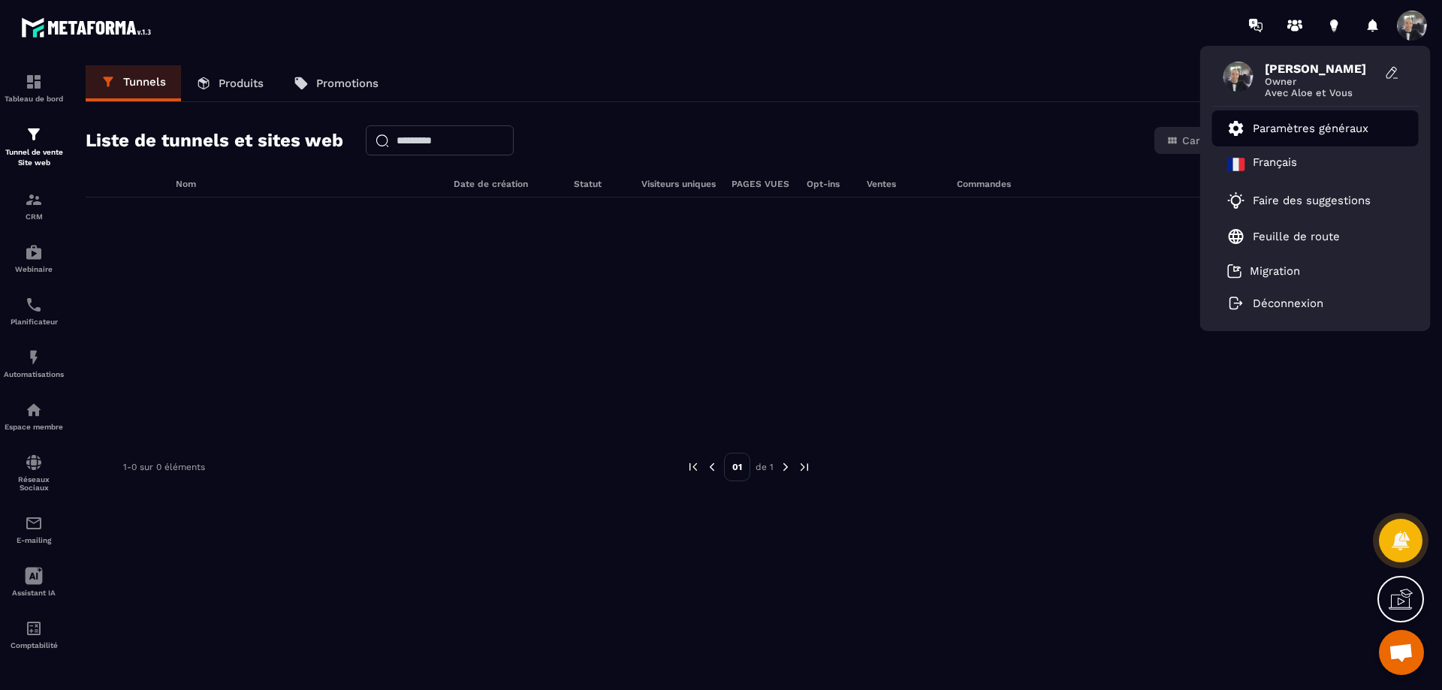
click at [1292, 124] on p "Paramètres généraux" at bounding box center [1311, 129] width 116 height 14
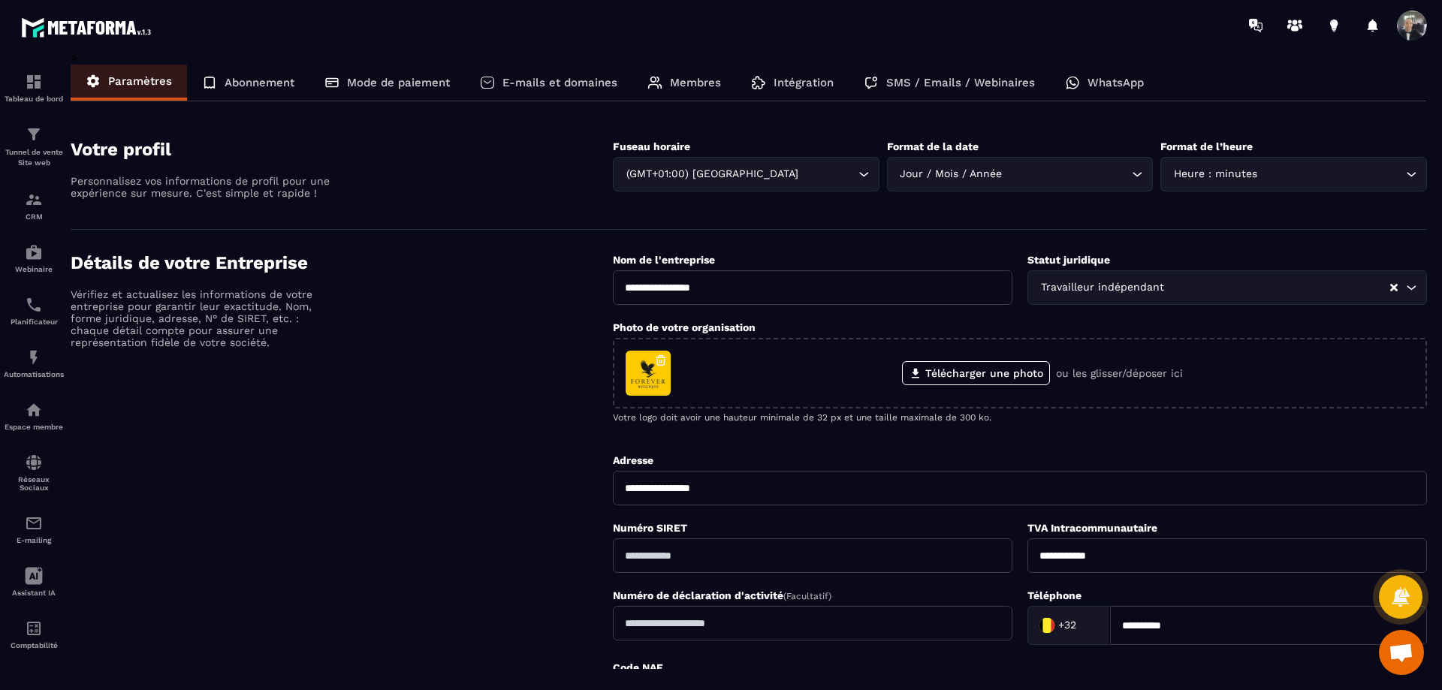
click at [1411, 23] on span at bounding box center [1412, 26] width 30 height 30
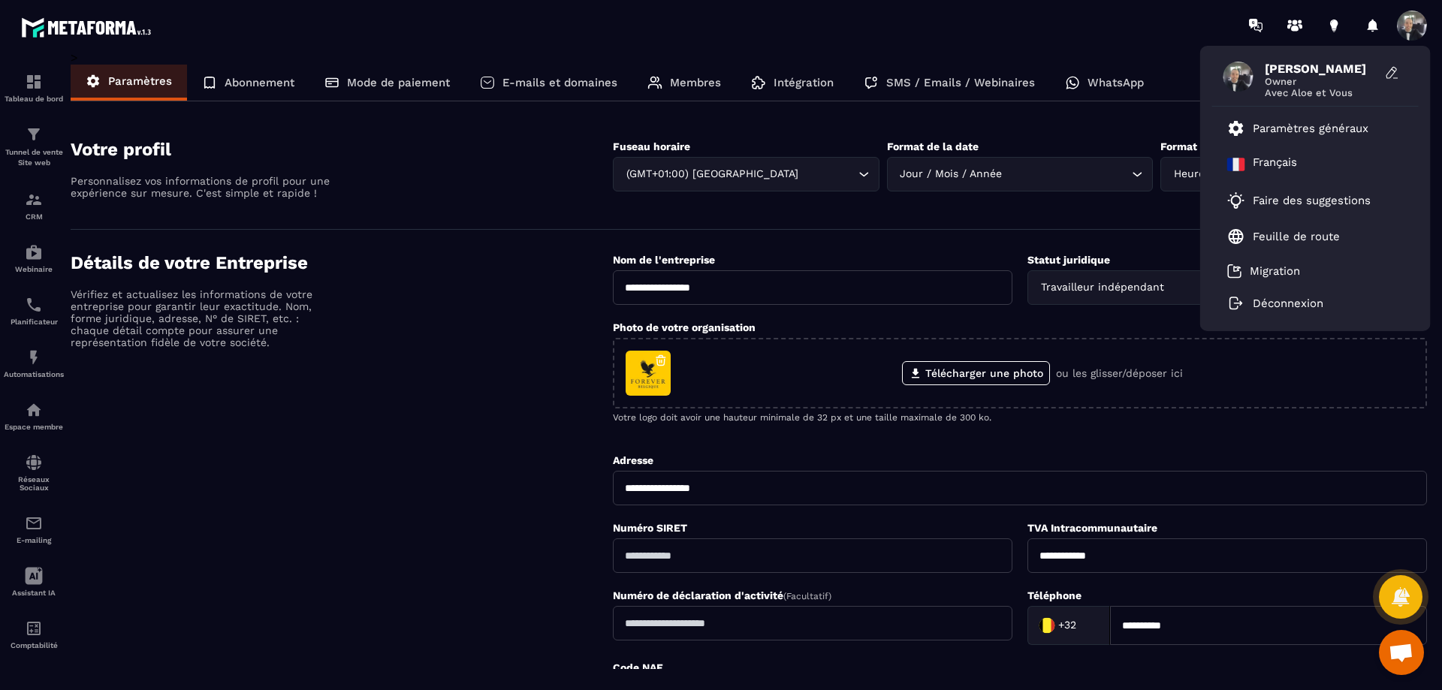
click at [1139, 48] on div "[PERSON_NAME] Owner Avec [PERSON_NAME] et Vous Paramètres généraux [DEMOGRAPHIC…" at bounding box center [810, 25] width 1266 height 50
